Goal: Task Accomplishment & Management: Manage account settings

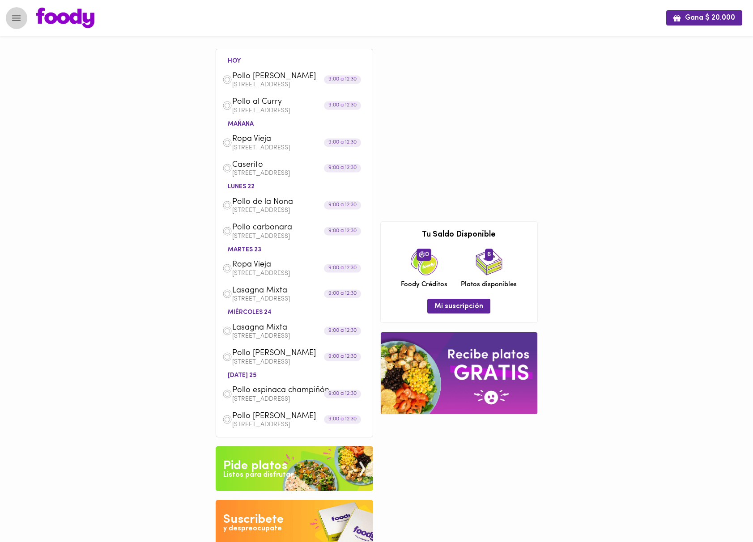
click at [16, 18] on icon "Menu" at bounding box center [16, 18] width 11 height 11
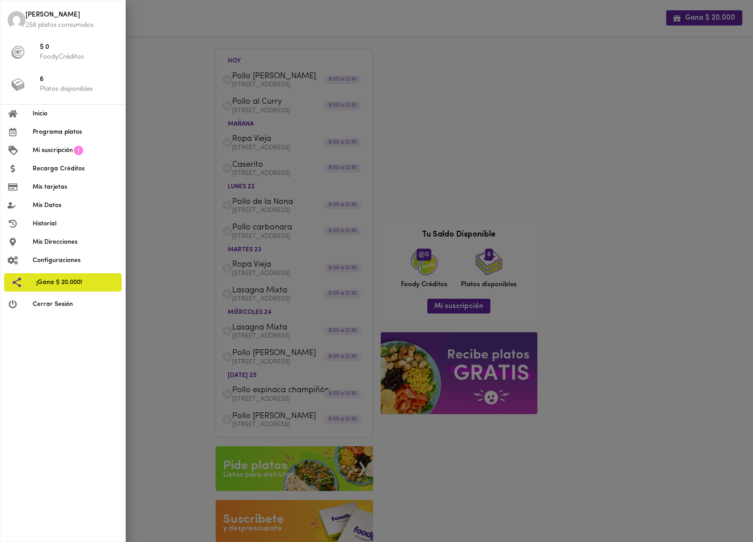
click at [59, 231] on li "Historial" at bounding box center [62, 224] width 125 height 18
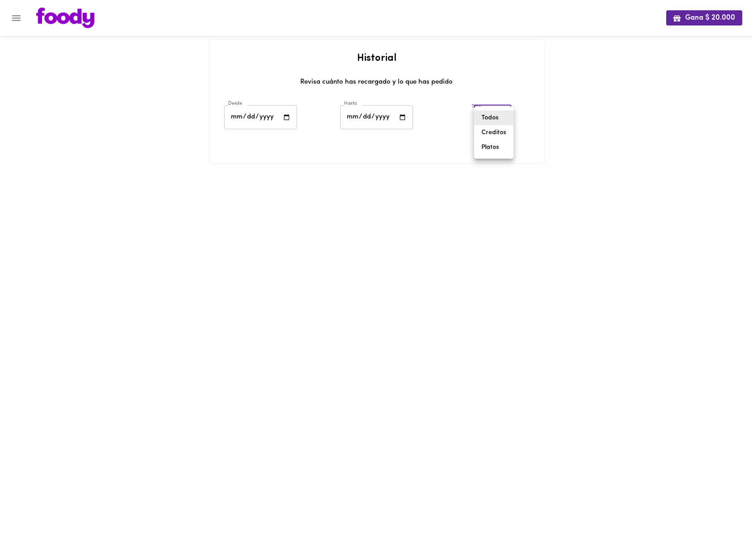
click at [484, 122] on body "Gana $ 20.000 Historial Revisa cuánto has recargado y lo que has pedido Desde D…" at bounding box center [376, 93] width 753 height 186
click at [487, 151] on li "Platos" at bounding box center [493, 147] width 39 height 15
type input "[PERSON_NAME]-dishes"
click at [286, 115] on input "date" at bounding box center [260, 117] width 73 height 25
type input "[DATE]"
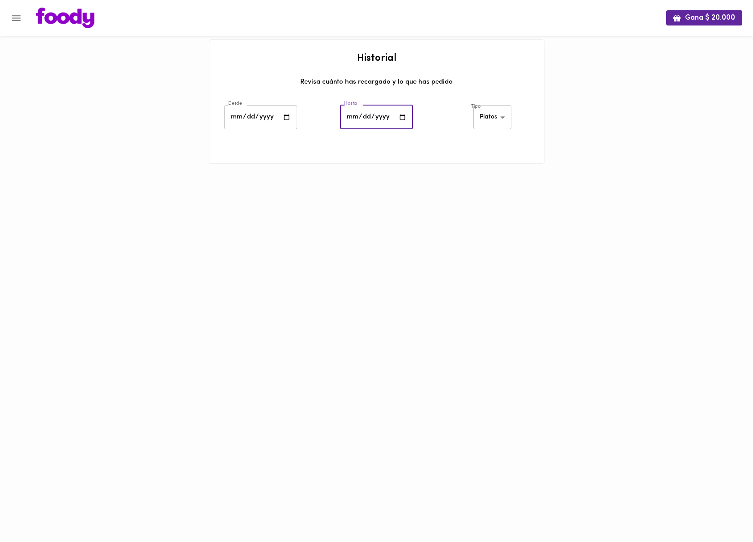
click at [398, 119] on input "date" at bounding box center [376, 117] width 73 height 25
type input "[DATE]"
click at [16, 18] on icon "Menu" at bounding box center [16, 18] width 11 height 11
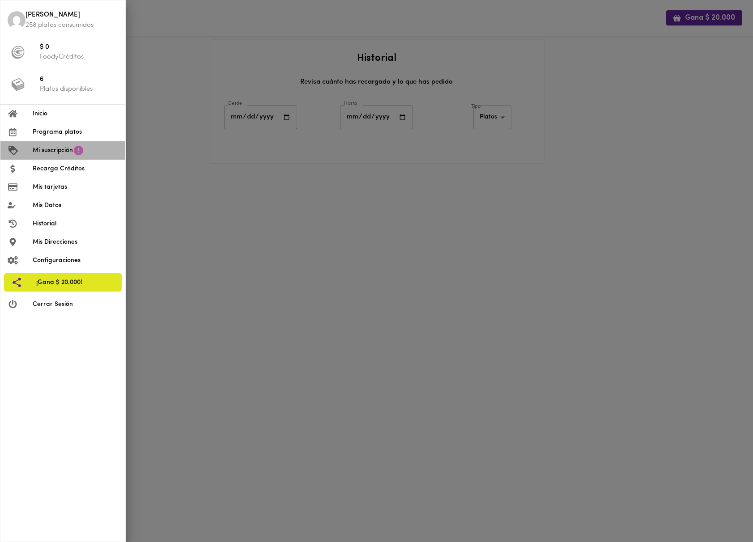
click at [70, 150] on span "Mi suscripción" at bounding box center [53, 150] width 40 height 9
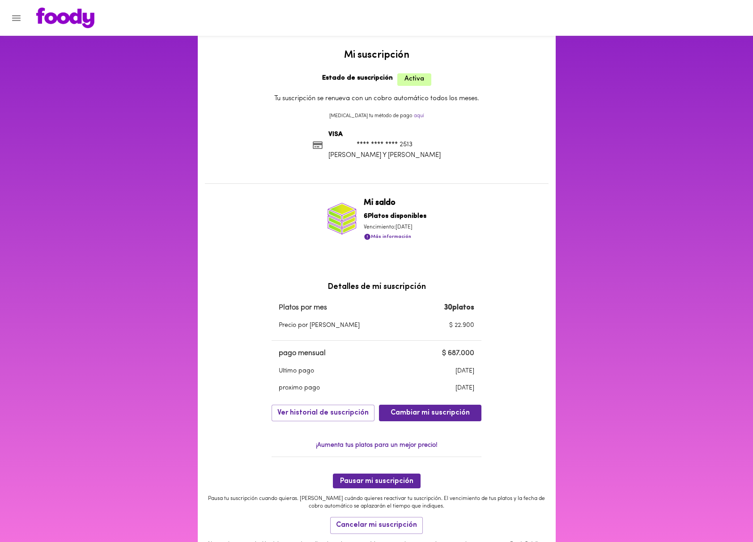
scroll to position [25, 0]
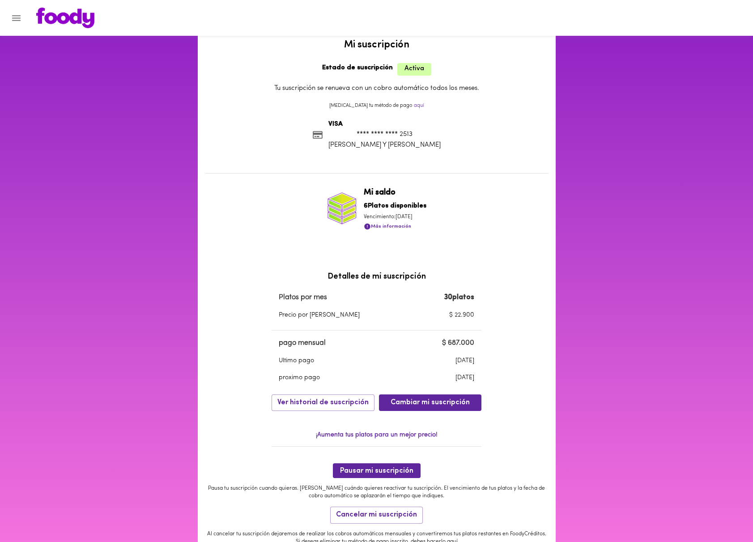
click at [21, 16] on icon "Menu" at bounding box center [16, 18] width 11 height 11
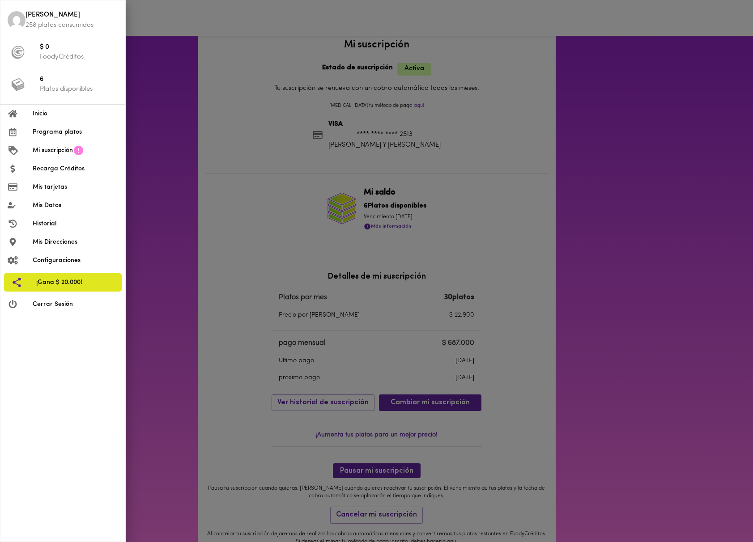
click at [61, 228] on span "Historial" at bounding box center [75, 223] width 85 height 9
